Goal: Task Accomplishment & Management: Manage account settings

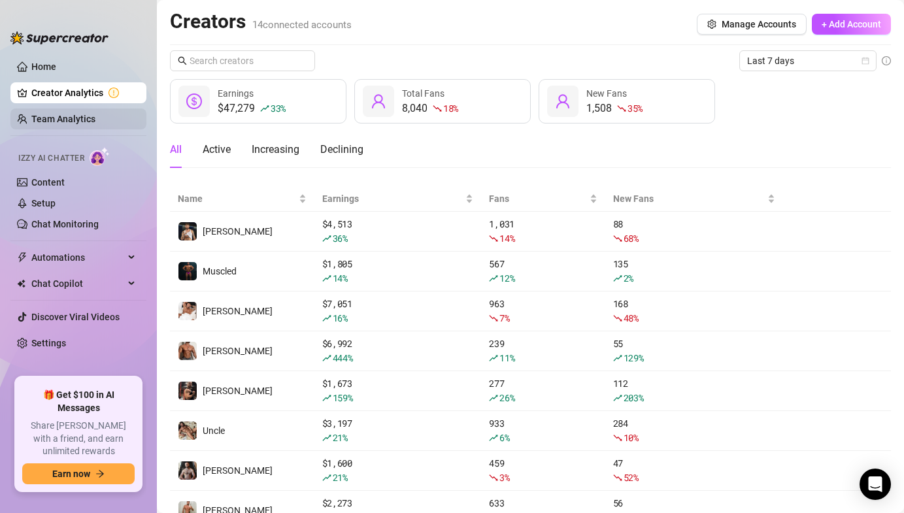
click at [63, 117] on link "Team Analytics" at bounding box center [63, 119] width 64 height 10
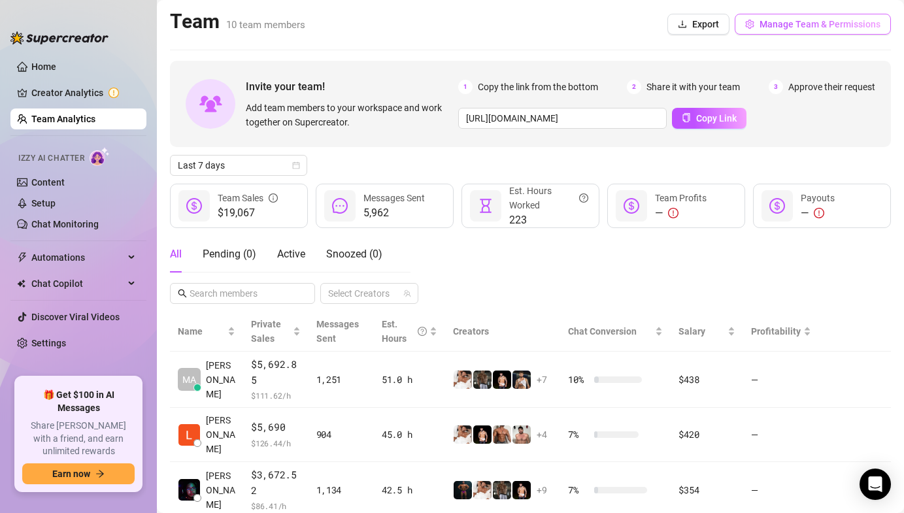
click at [794, 23] on span "Manage Team & Permissions" at bounding box center [820, 24] width 121 height 10
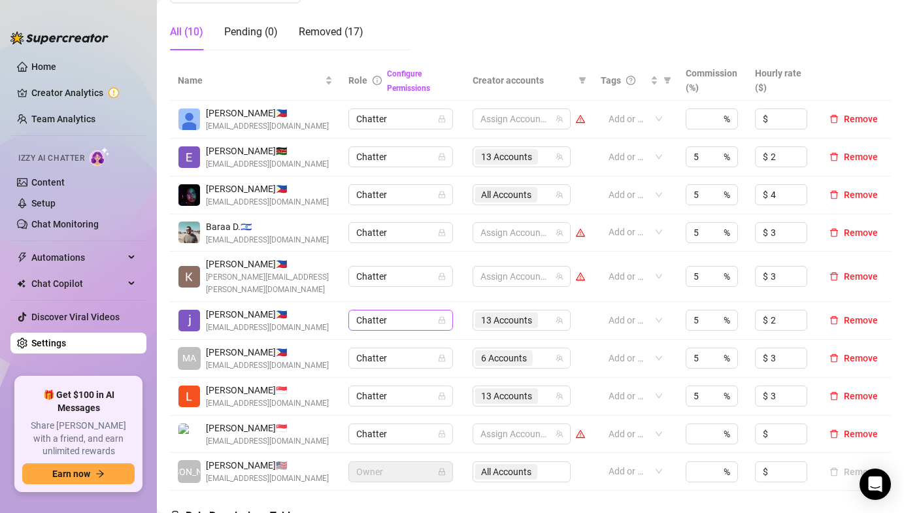
scroll to position [273, 0]
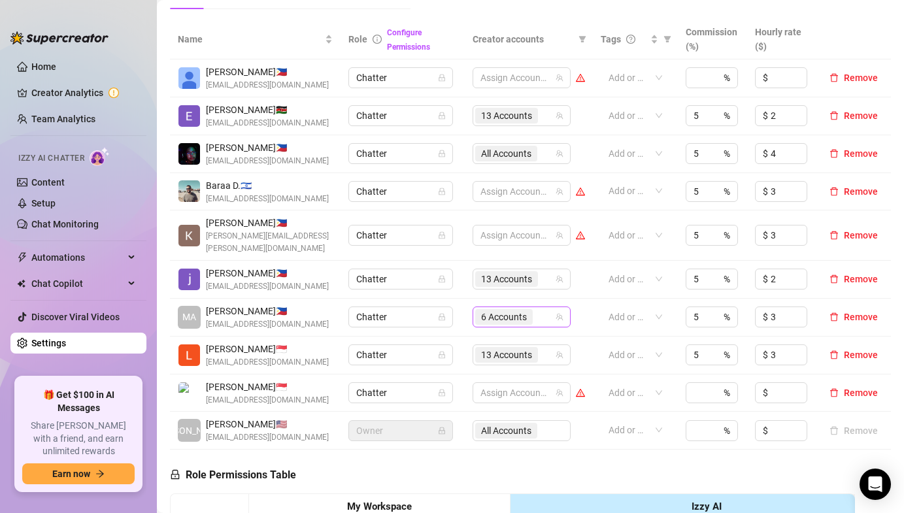
click at [502, 310] on span "6 Accounts" at bounding box center [504, 317] width 46 height 14
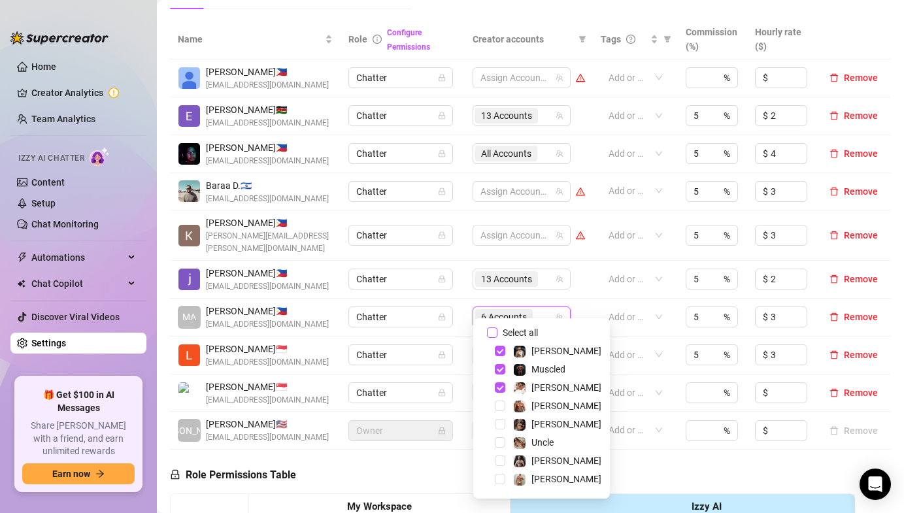
click at [491, 330] on input "Select all" at bounding box center [492, 333] width 10 height 10
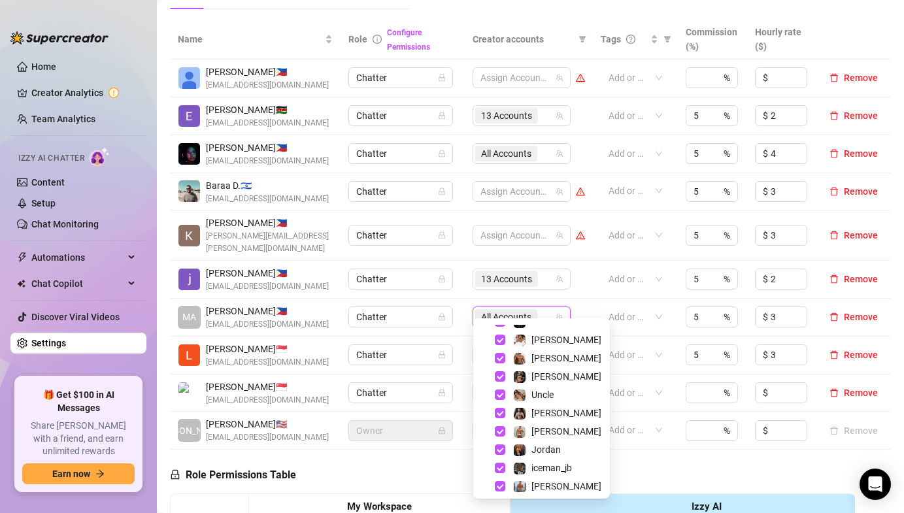
scroll to position [46, 0]
click at [500, 435] on span "Select tree node" at bounding box center [500, 433] width 10 height 10
click at [496, 432] on span "Select tree node" at bounding box center [500, 433] width 10 height 10
checkbox input "true"
click at [457, 312] on td "Chatter" at bounding box center [403, 318] width 124 height 38
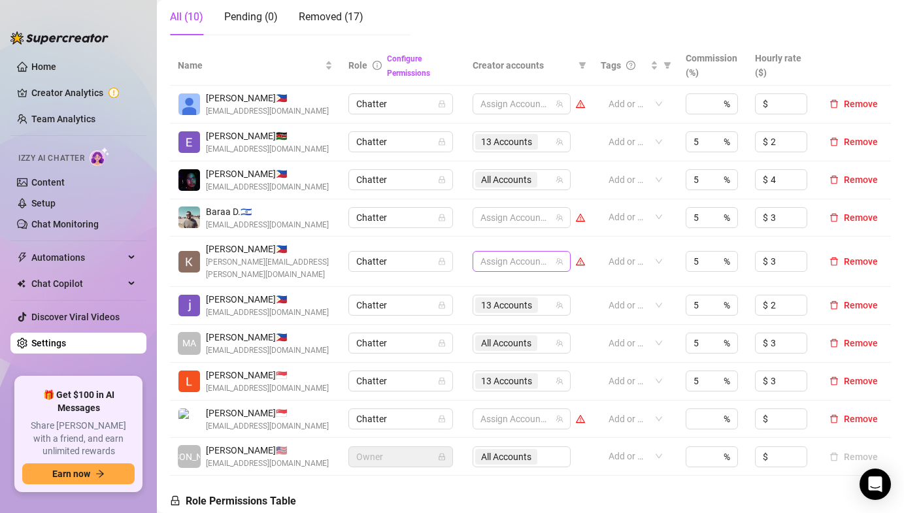
scroll to position [242, 0]
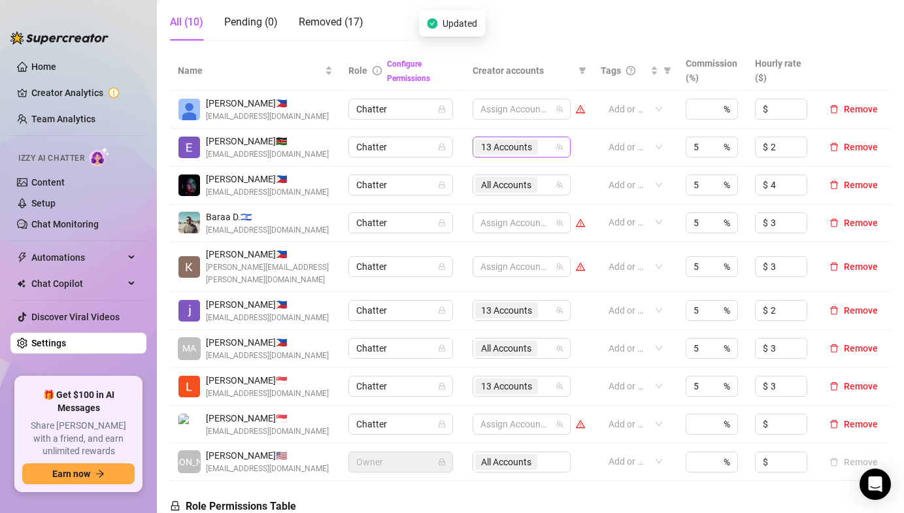
click at [504, 146] on span "13 Accounts" at bounding box center [506, 147] width 51 height 14
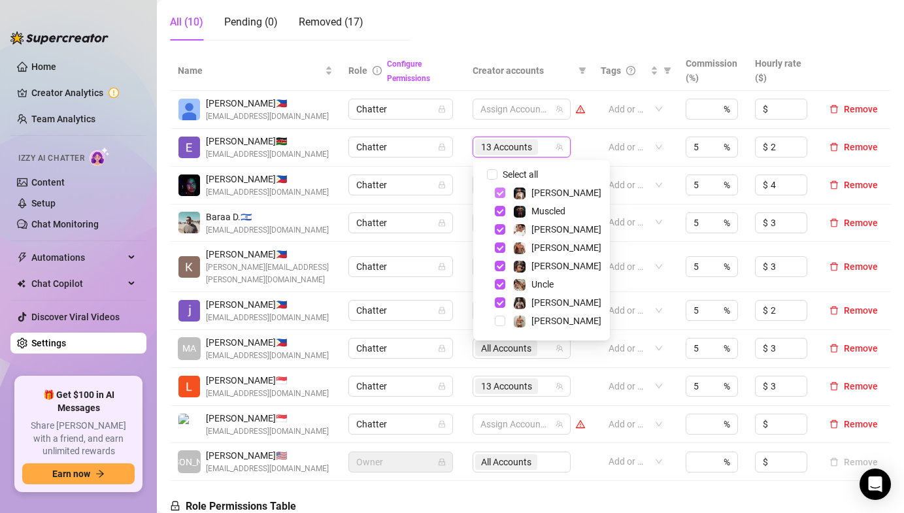
click at [500, 196] on span "Select tree node" at bounding box center [500, 193] width 10 height 10
click at [500, 212] on span "Select tree node" at bounding box center [500, 211] width 10 height 10
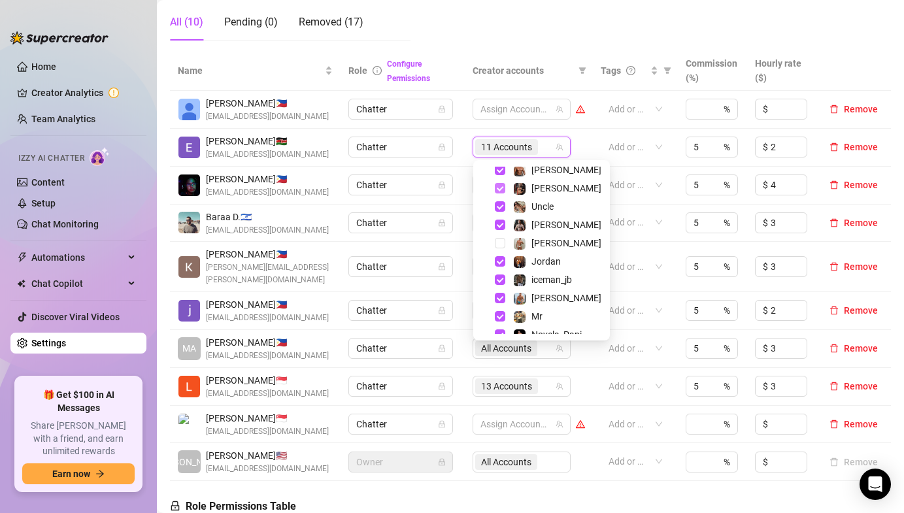
scroll to position [84, 0]
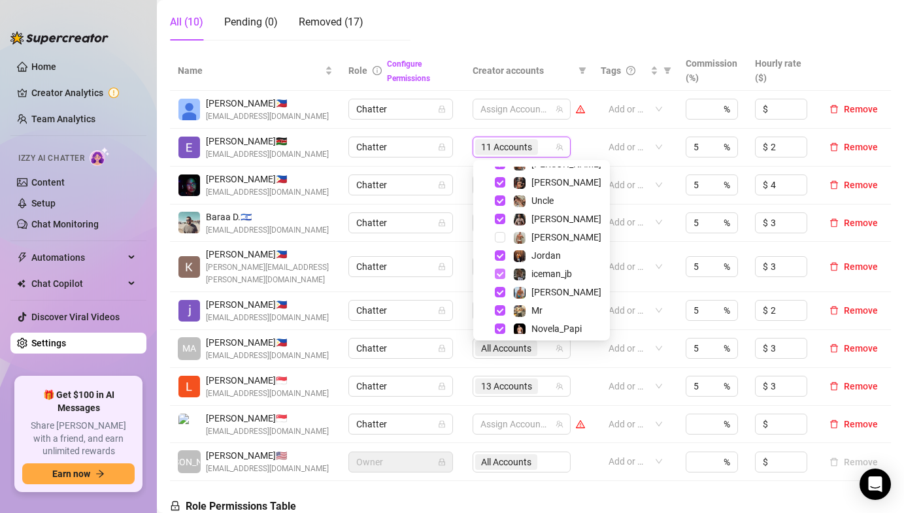
click at [496, 272] on span "Select tree node" at bounding box center [500, 274] width 10 height 10
click at [499, 290] on span "Select tree node" at bounding box center [500, 292] width 10 height 10
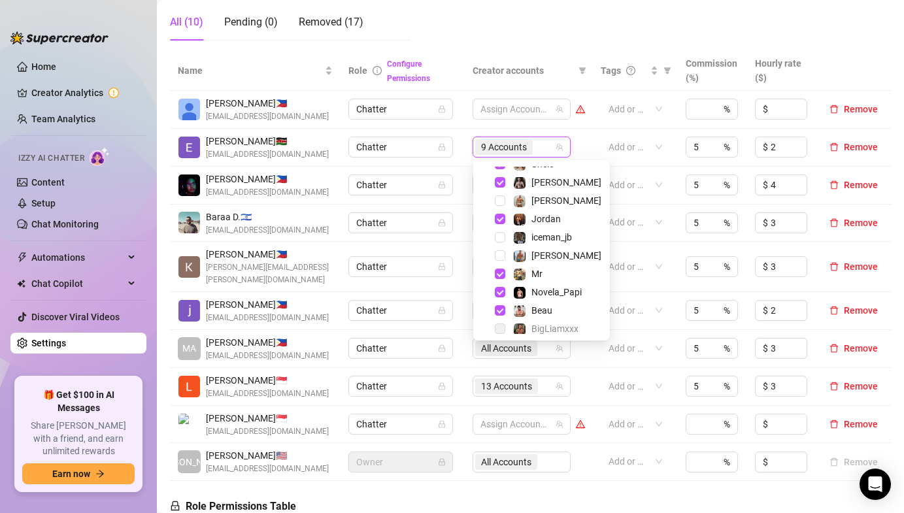
scroll to position [126, 0]
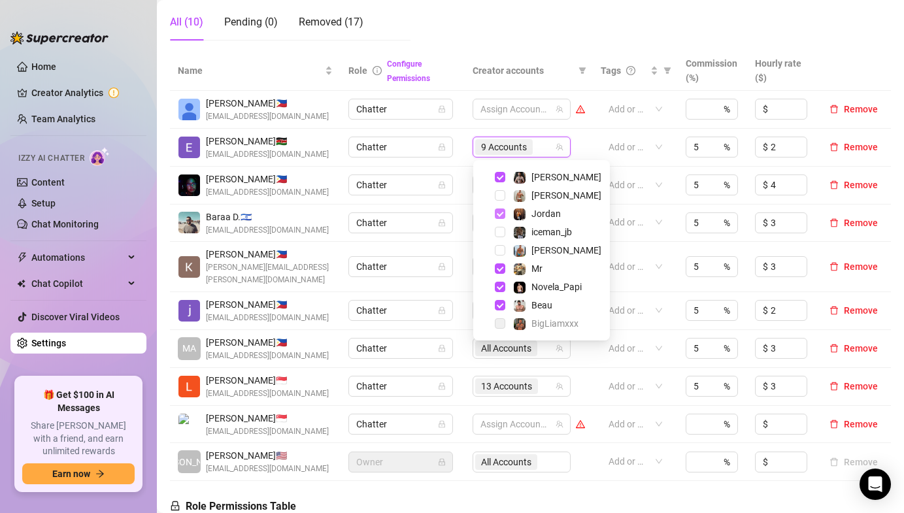
click at [501, 211] on span "Select tree node" at bounding box center [500, 214] width 10 height 10
click at [462, 193] on td "Chatter" at bounding box center [403, 186] width 124 height 38
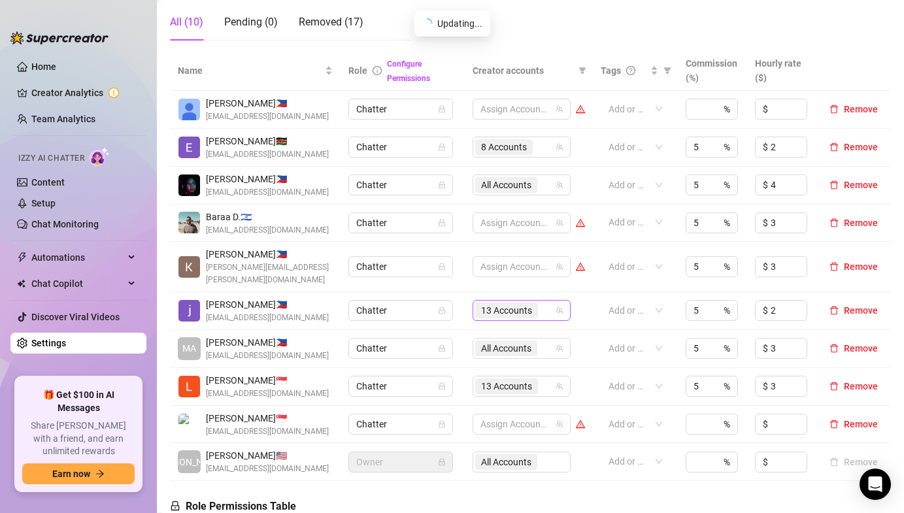
click at [503, 303] on span "13 Accounts" at bounding box center [506, 310] width 51 height 14
click at [458, 256] on td "Chatter" at bounding box center [403, 267] width 124 height 50
click at [484, 379] on span "13 Accounts" at bounding box center [506, 386] width 51 height 14
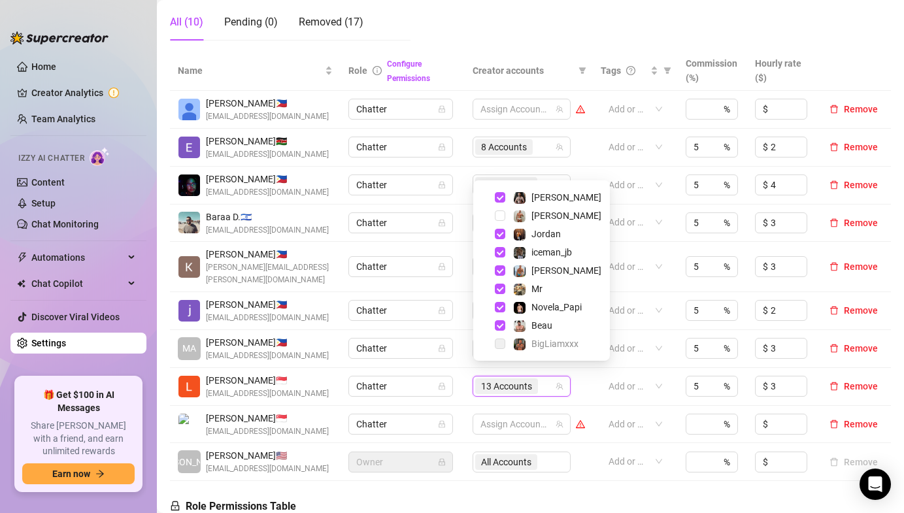
click at [466, 168] on td "All Accounts" at bounding box center [529, 186] width 128 height 38
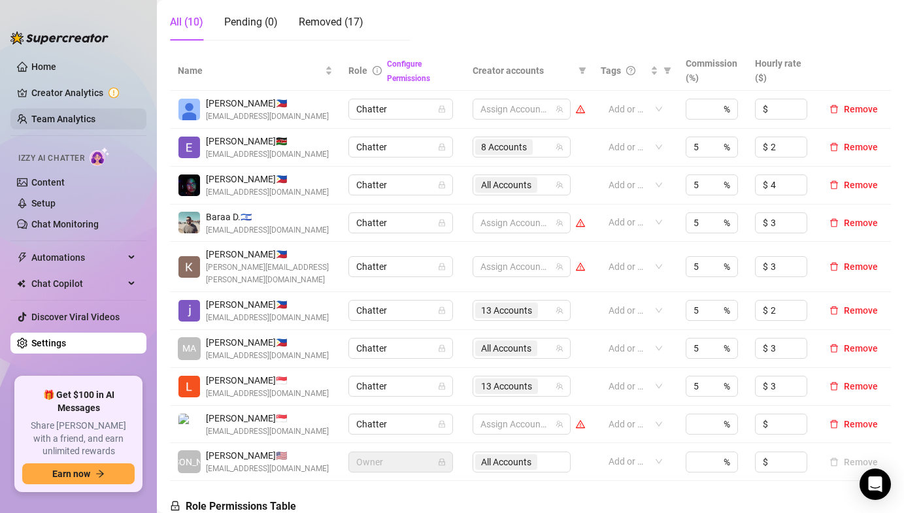
click at [46, 124] on link "Team Analytics" at bounding box center [63, 119] width 64 height 10
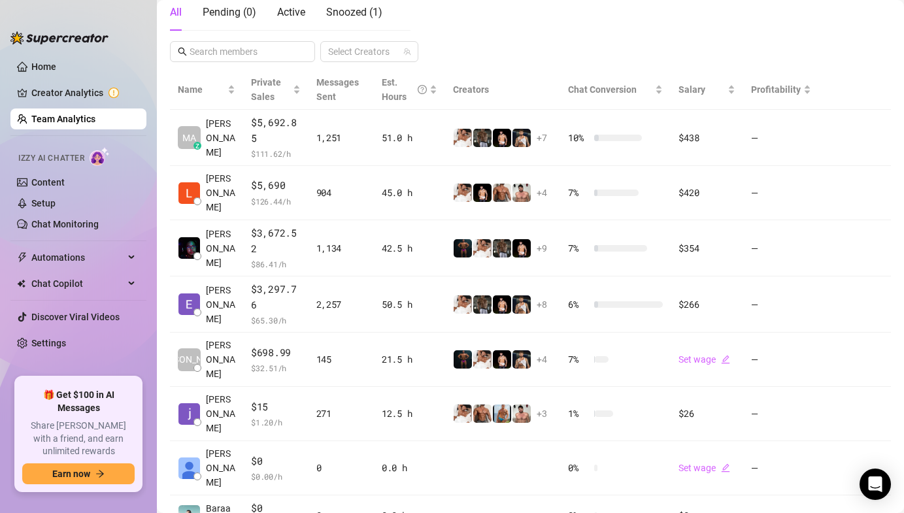
click at [90, 123] on link "Team Analytics" at bounding box center [63, 119] width 64 height 10
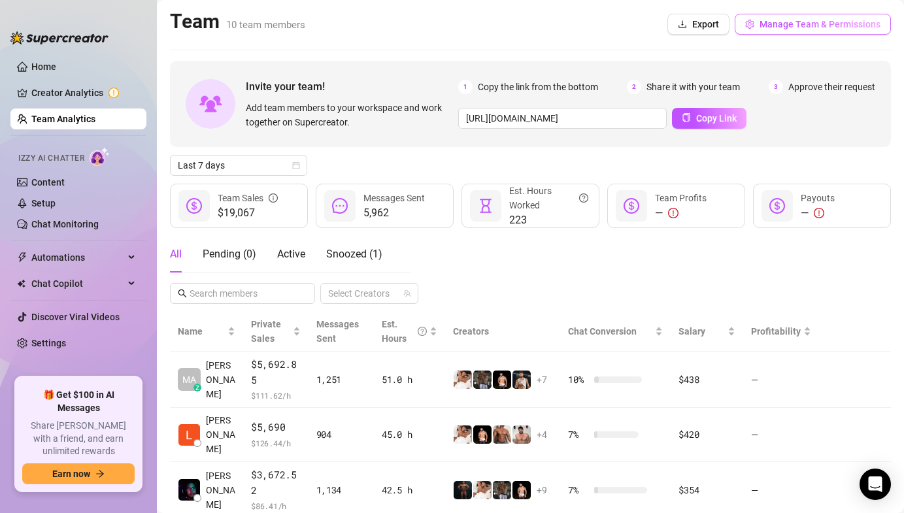
click at [802, 18] on button "Manage Team & Permissions" at bounding box center [813, 24] width 156 height 21
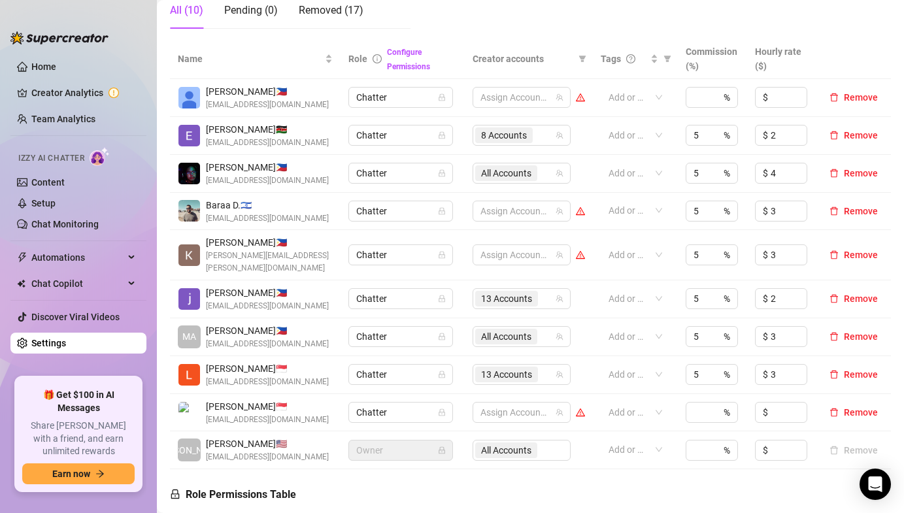
scroll to position [256, 0]
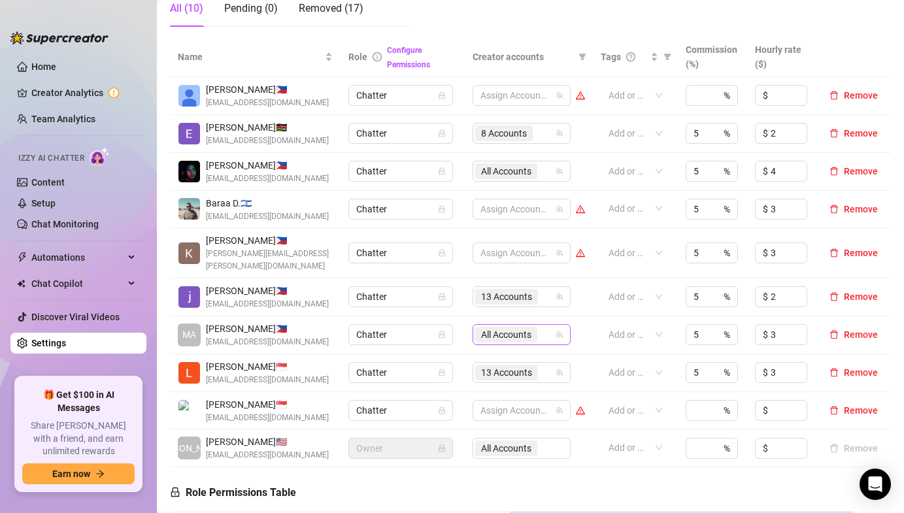
click at [515, 328] on span "All Accounts" at bounding box center [506, 335] width 50 height 14
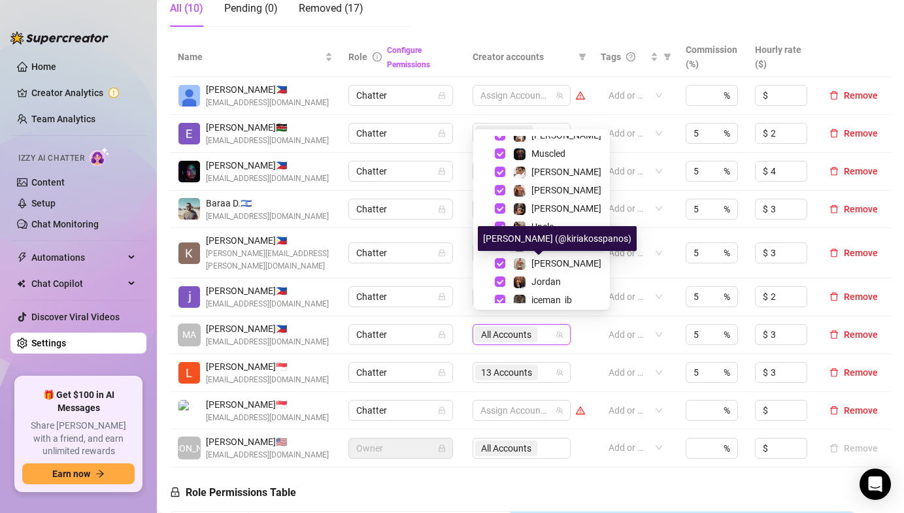
scroll to position [29, 0]
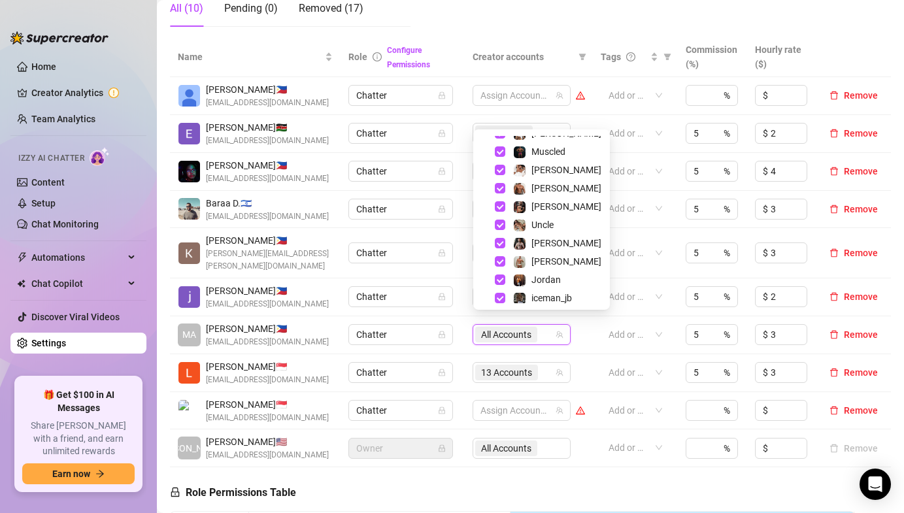
click at [460, 261] on td "Chatter" at bounding box center [403, 253] width 124 height 50
